Goal: Check status: Check status

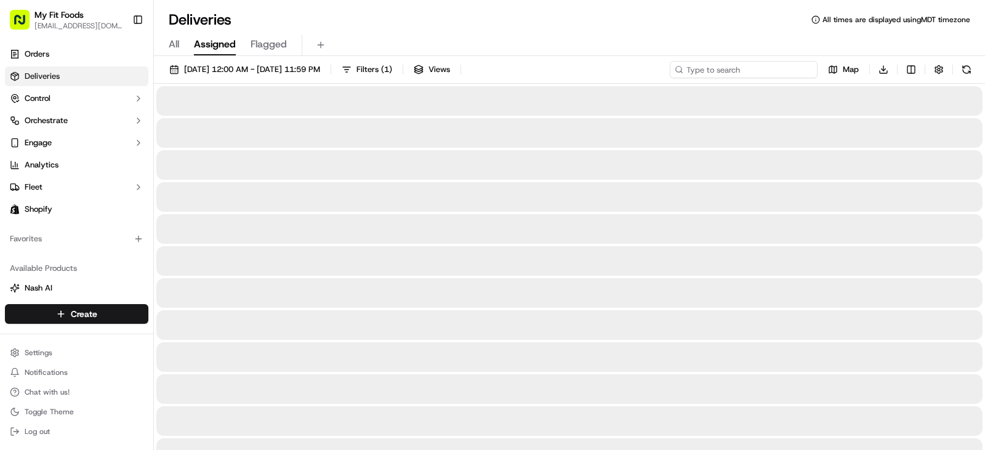
click at [736, 71] on input at bounding box center [744, 69] width 148 height 17
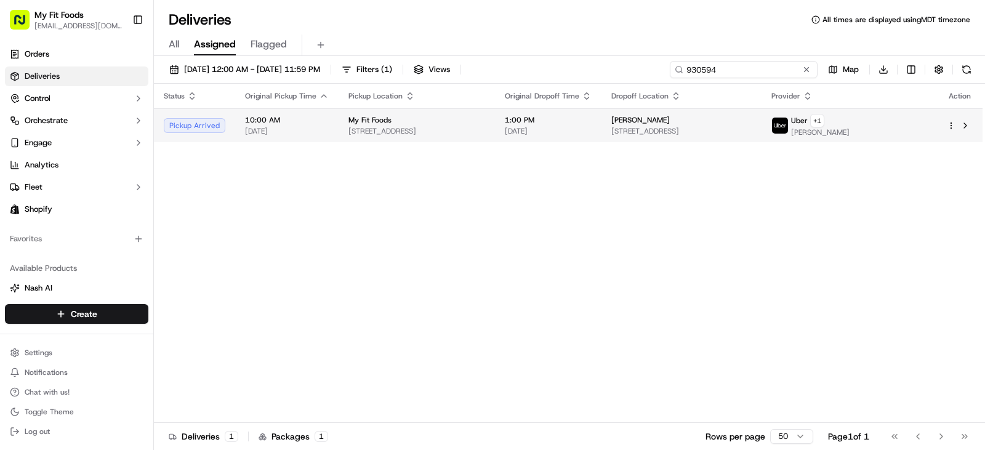
type input "930594"
click at [215, 127] on div "Pickup Arrived" at bounding box center [195, 125] width 62 height 15
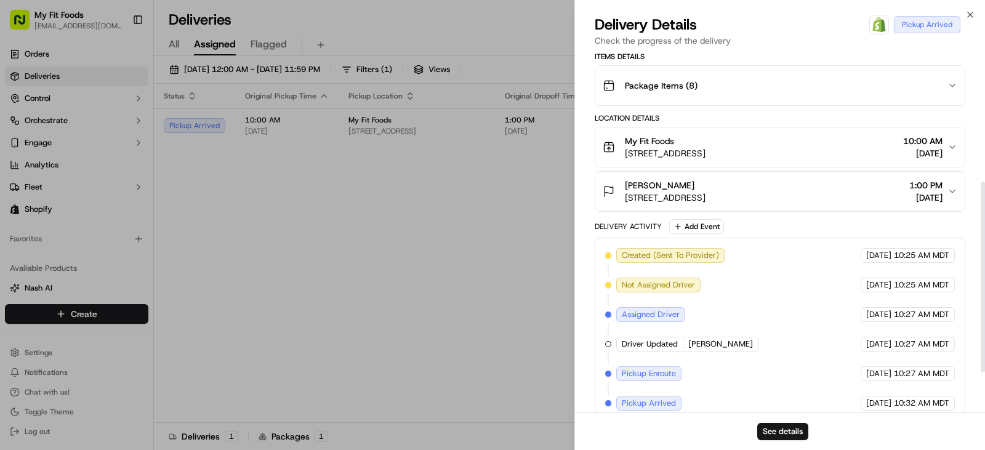
scroll to position [320, 0]
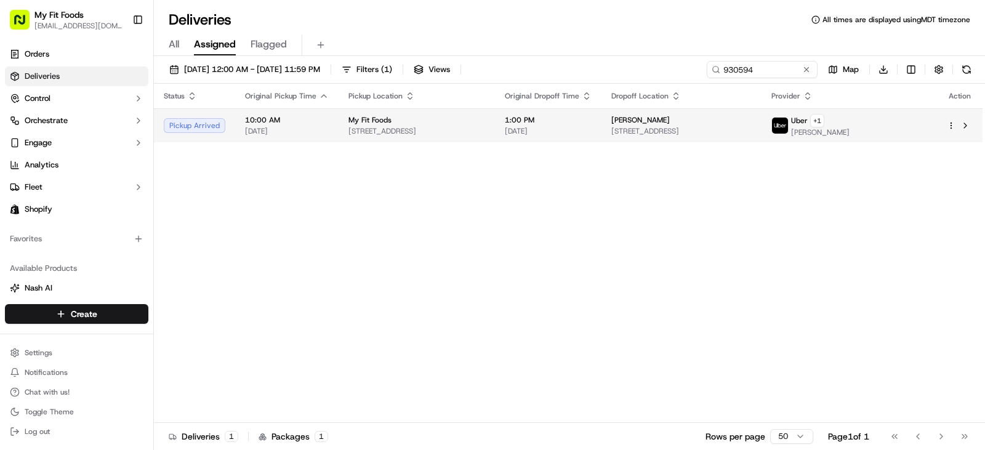
click at [258, 118] on span "10:00 AM" at bounding box center [287, 120] width 84 height 10
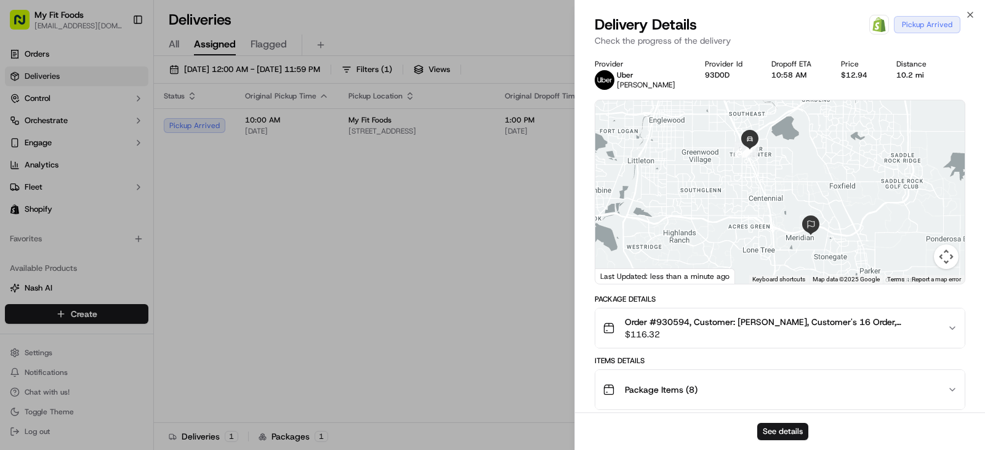
click at [719, 320] on span "Order #930594, Customer: [PERSON_NAME], Customer's 16 Order, [US_STATE], Same D…" at bounding box center [781, 322] width 313 height 12
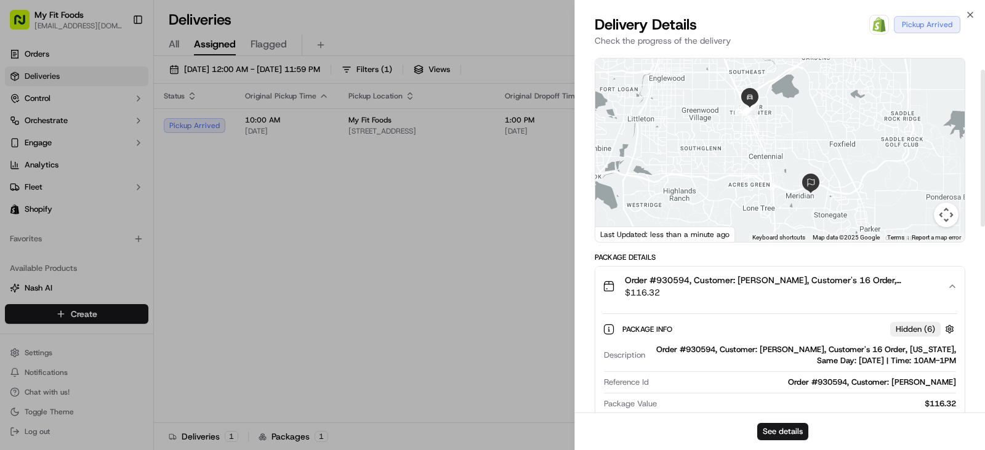
scroll to position [41, 0]
click at [667, 280] on span "Order #930594, Customer: [PERSON_NAME], Customer's 16 Order, [US_STATE], Same D…" at bounding box center [781, 280] width 313 height 12
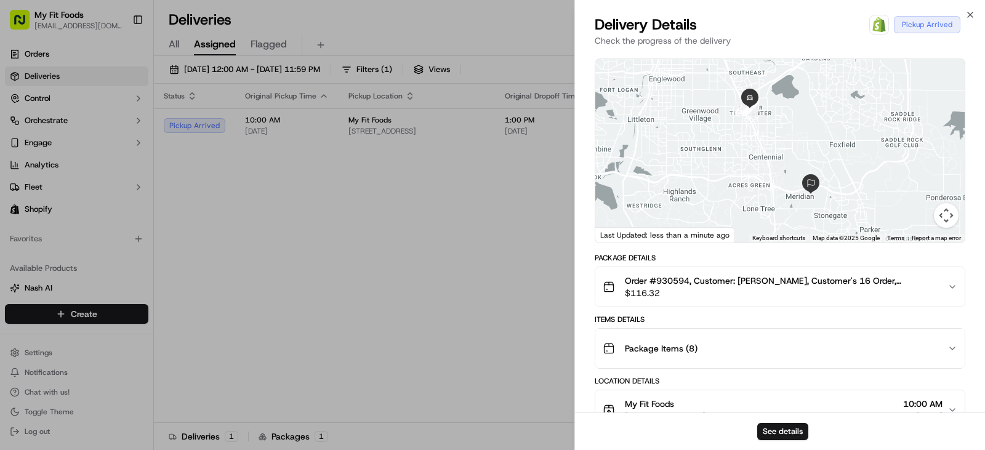
click at [667, 280] on span "Order #930594, Customer: [PERSON_NAME], Customer's 16 Order, [US_STATE], Same D…" at bounding box center [781, 280] width 313 height 12
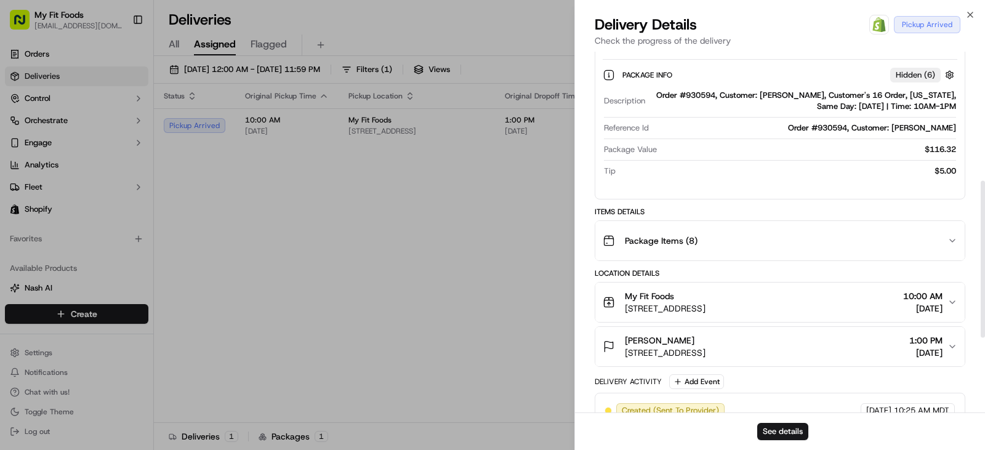
scroll to position [297, 0]
click at [791, 238] on div "Package Items ( 8 )" at bounding box center [775, 240] width 345 height 25
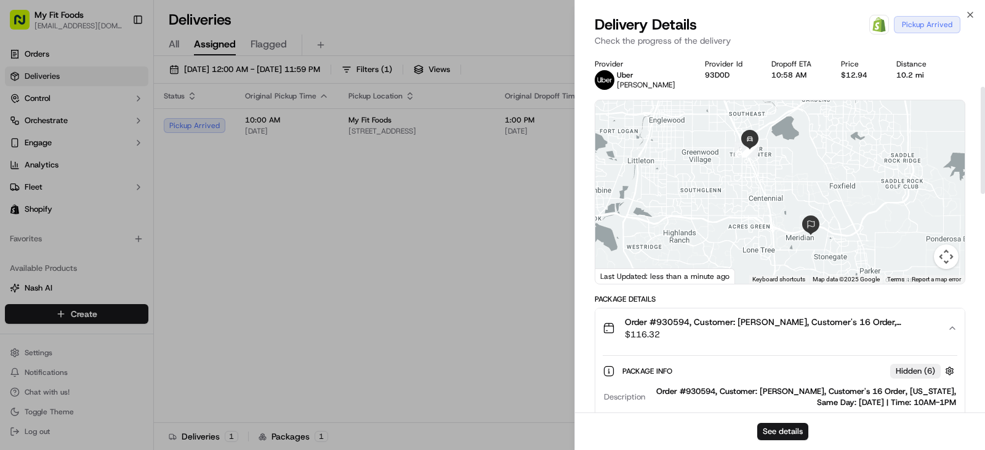
scroll to position [207, 0]
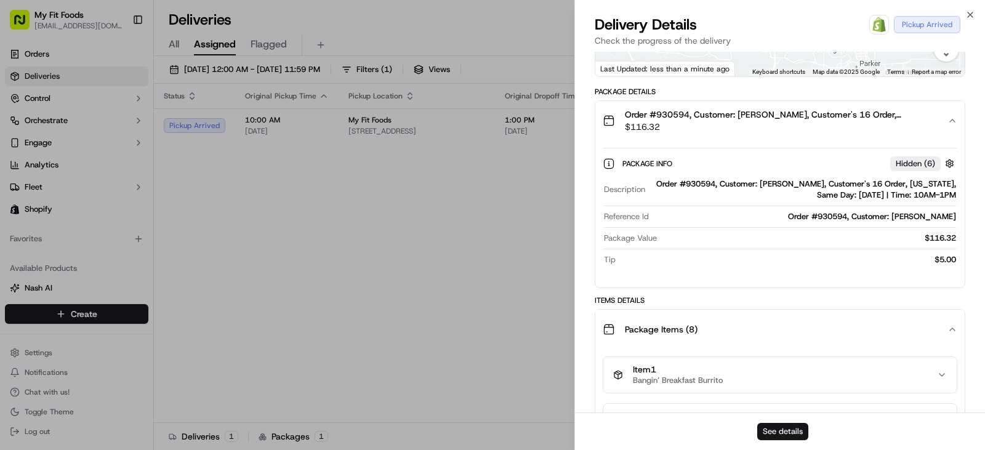
click at [775, 428] on button "See details" at bounding box center [782, 431] width 51 height 17
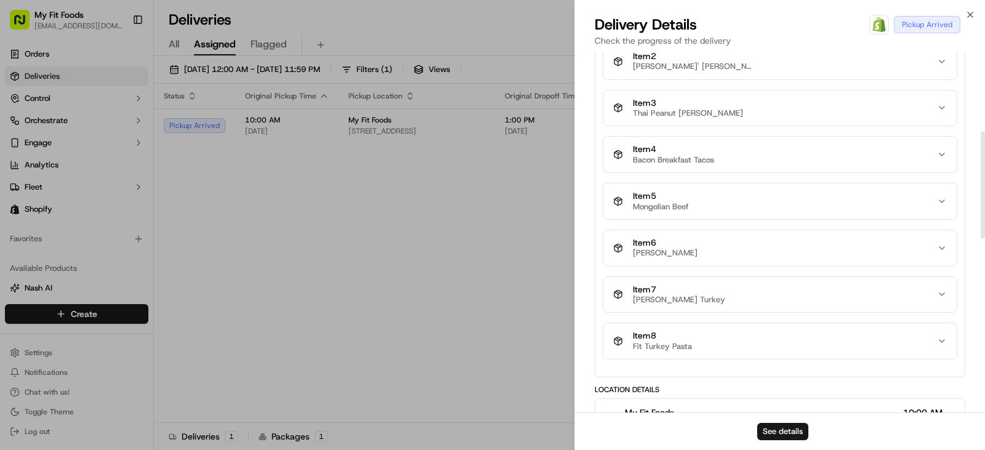
scroll to position [0, 0]
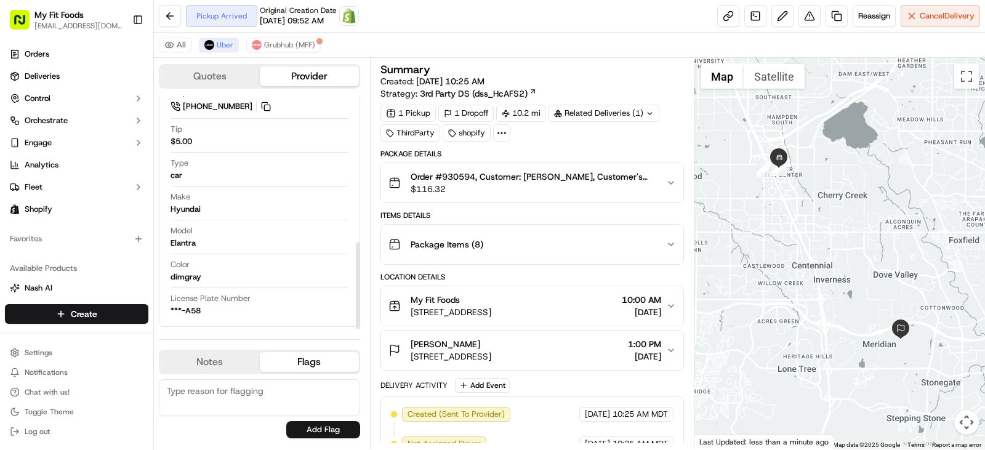
click at [220, 78] on button "Quotes" at bounding box center [210, 76] width 100 height 20
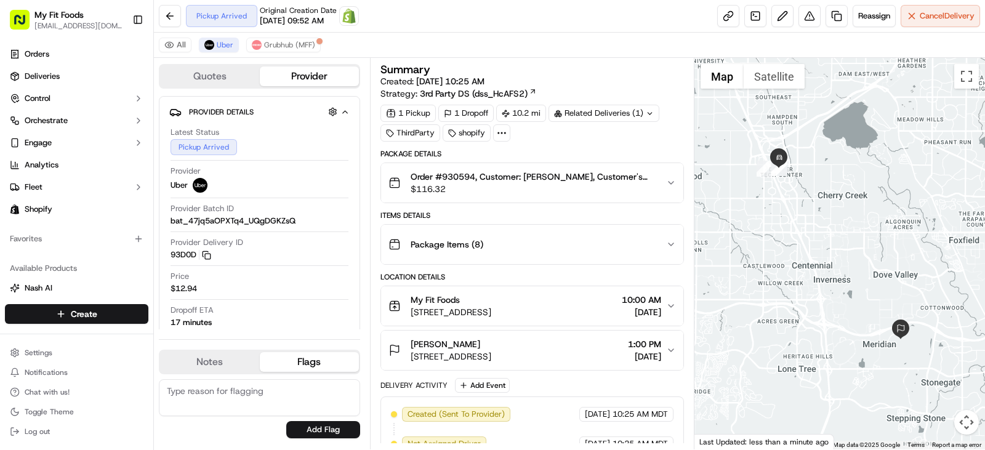
scroll to position [137, 0]
